Goal: Information Seeking & Learning: Learn about a topic

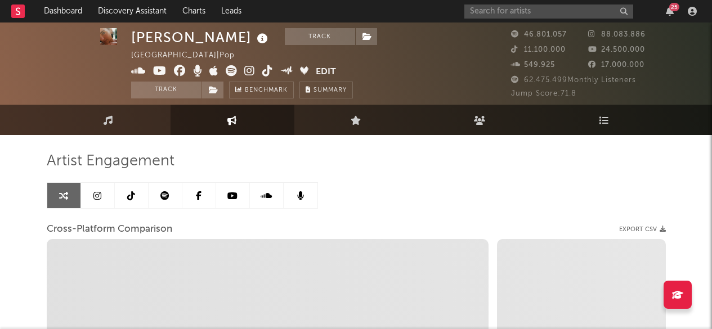
select select "1w"
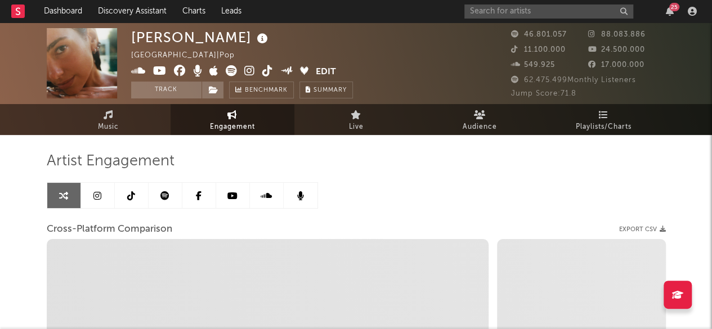
scroll to position [1, 0]
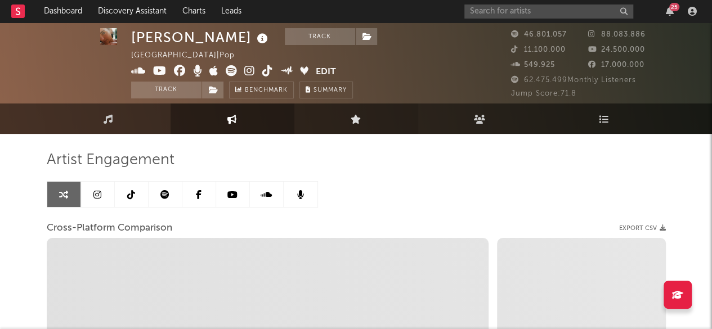
click at [347, 130] on link "Live" at bounding box center [357, 119] width 124 height 30
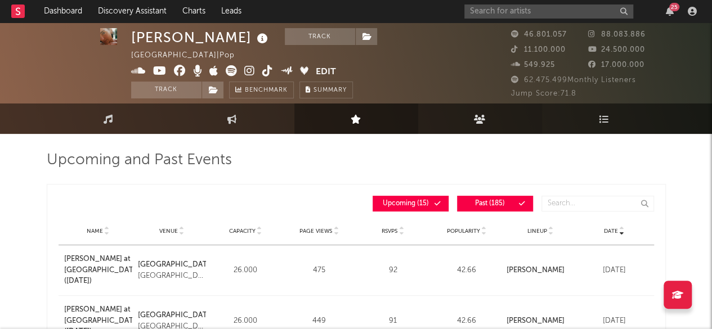
click at [492, 123] on link "Audience" at bounding box center [480, 119] width 124 height 30
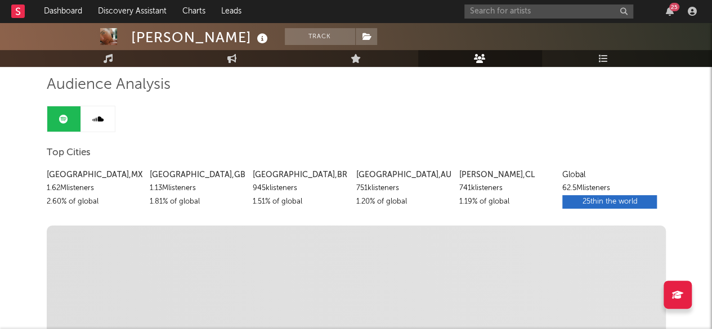
scroll to position [77, 0]
click at [402, 147] on div "Top Cities" at bounding box center [356, 152] width 619 height 19
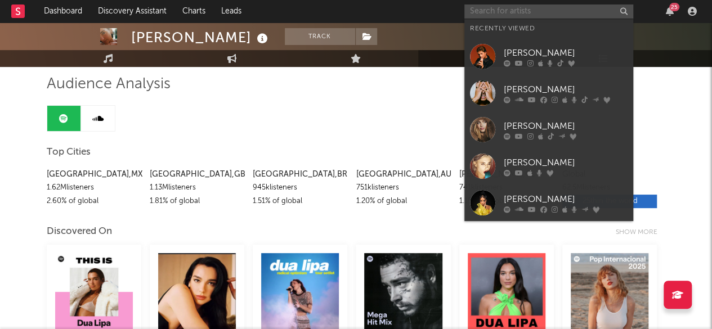
click at [524, 14] on input "text" at bounding box center [549, 12] width 169 height 14
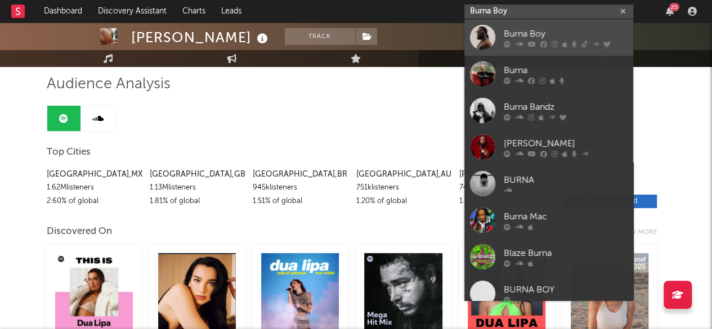
type input "Burna Boy"
click at [521, 32] on div "Burna Boy" at bounding box center [566, 34] width 124 height 14
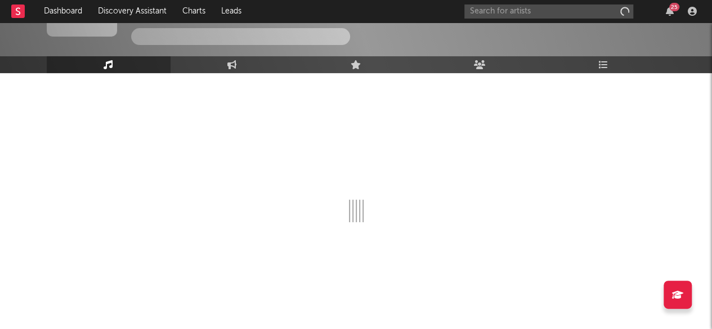
scroll to position [62, 0]
select select "6m"
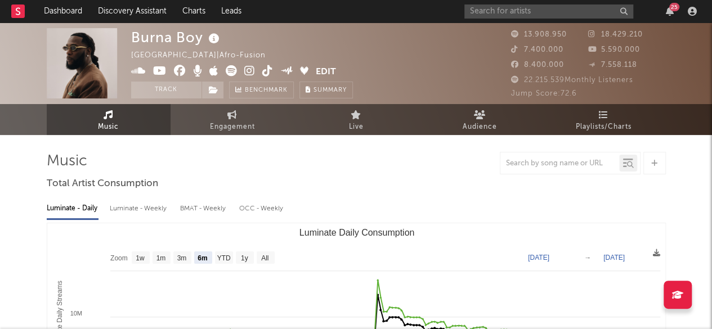
scroll to position [2, 0]
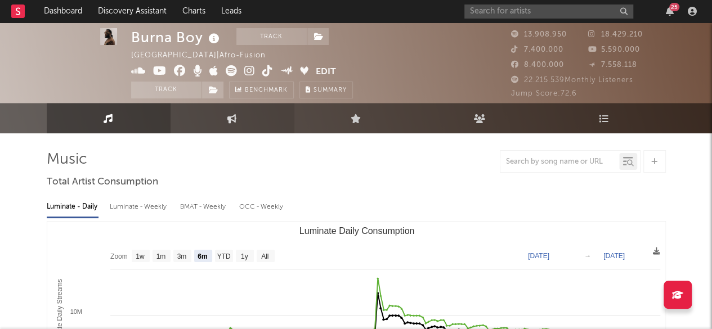
click at [232, 119] on icon at bounding box center [233, 118] width 10 height 9
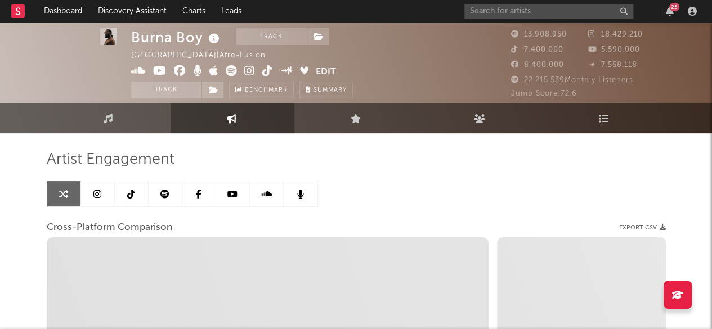
select select "1w"
select select "1m"
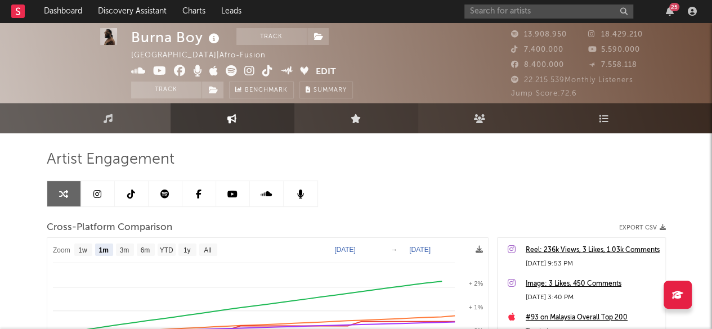
click at [369, 119] on link "Live" at bounding box center [357, 118] width 124 height 30
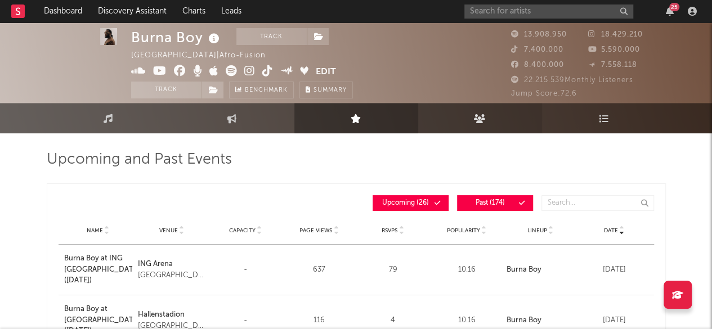
click at [474, 132] on link "Audience" at bounding box center [480, 118] width 124 height 30
